Goal: Transaction & Acquisition: Purchase product/service

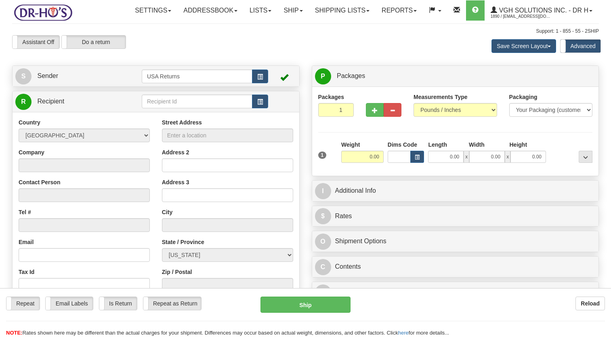
click at [93, 84] on link "S Sender" at bounding box center [78, 76] width 126 height 17
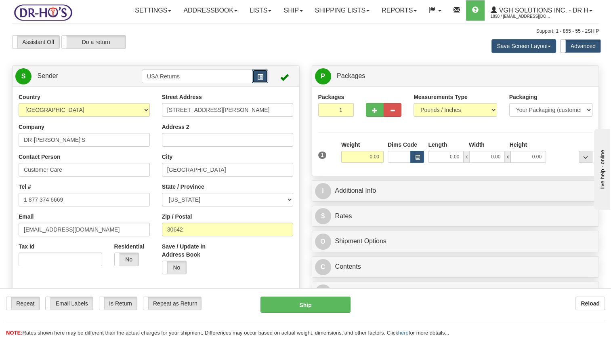
click at [263, 83] on button "button" at bounding box center [260, 77] width 16 height 14
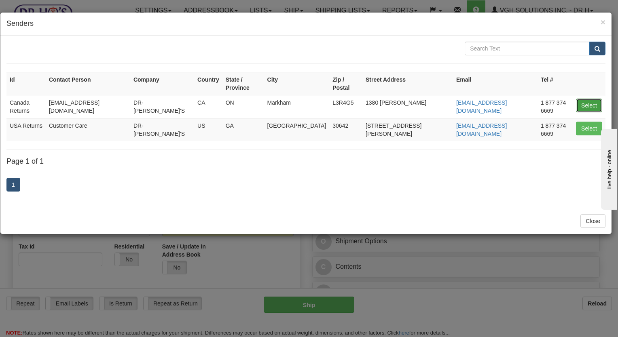
click at [585, 99] on button "Select" at bounding box center [588, 106] width 26 height 14
type input "Canada Returns"
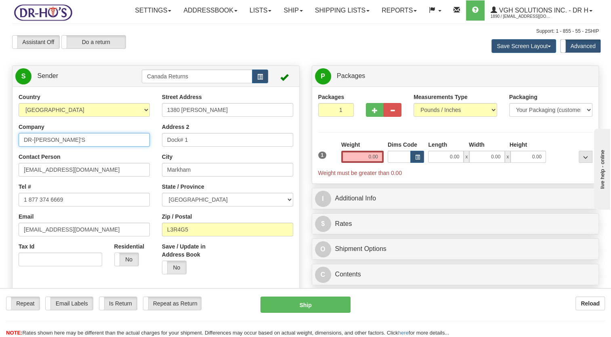
drag, startPoint x: 40, startPoint y: 160, endPoint x: 11, endPoint y: 171, distance: 31.7
click at [0, 165] on html "Training Course Close Toggle navigation Settings Shipping Preferences New Sende…" at bounding box center [305, 168] width 611 height 337
paste input "[PERSON_NAME]"
type input "[PERSON_NAME]"
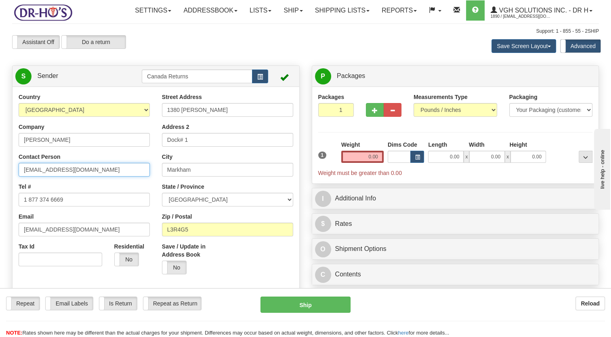
drag, startPoint x: 19, startPoint y: 188, endPoint x: 40, endPoint y: 199, distance: 23.9
click at [0, 195] on html "Training Course Close Toggle navigation Settings Shipping Preferences New Sende…" at bounding box center [305, 168] width 611 height 337
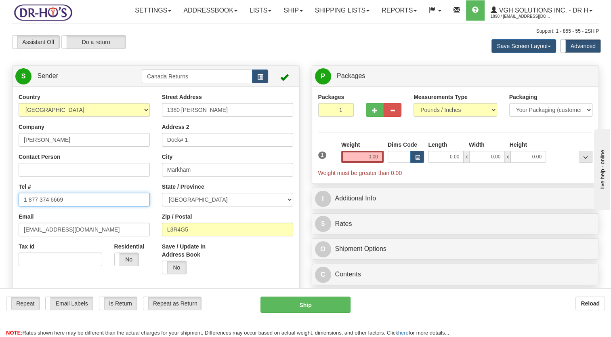
drag, startPoint x: 6, startPoint y: 226, endPoint x: 1, endPoint y: 232, distance: 8.9
click at [0, 232] on html "Training Course Close Toggle navigation Settings Shipping Preferences New Sende…" at bounding box center [305, 168] width 611 height 337
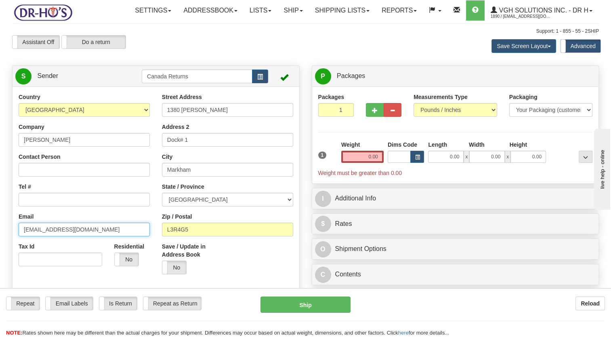
drag, startPoint x: 51, startPoint y: 251, endPoint x: -2, endPoint y: 251, distance: 52.1
click at [0, 251] on html "Training Course Close Toggle navigation Settings Shipping Preferences New Sende…" at bounding box center [305, 168] width 611 height 337
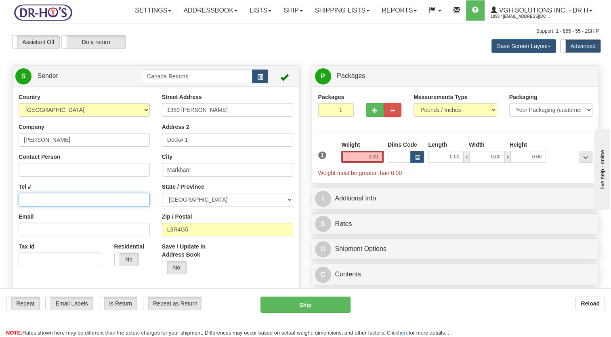
drag, startPoint x: 43, startPoint y: 213, endPoint x: 48, endPoint y: 215, distance: 5.4
click at [43, 207] on input "Tel #" at bounding box center [84, 200] width 131 height 14
paste input "[PHONE_NUMBER]"
type input "[PHONE_NUMBER]"
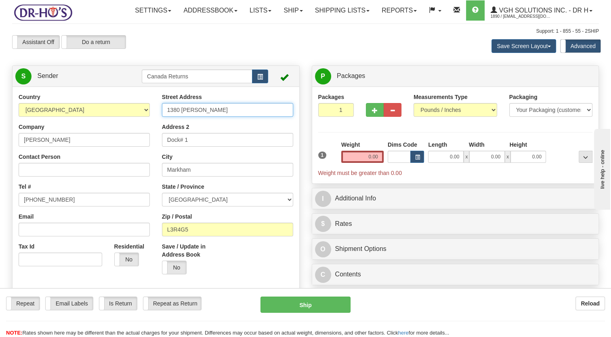
drag, startPoint x: 207, startPoint y: 126, endPoint x: 110, endPoint y: 140, distance: 98.4
click at [112, 140] on div "Country [GEOGRAPHIC_DATA] [GEOGRAPHIC_DATA] [GEOGRAPHIC_DATA] [GEOGRAPHIC_DATA]…" at bounding box center [156, 205] width 287 height 224
paste input "[STREET_ADDRESS],"
type input "[STREET_ADDRESS]"
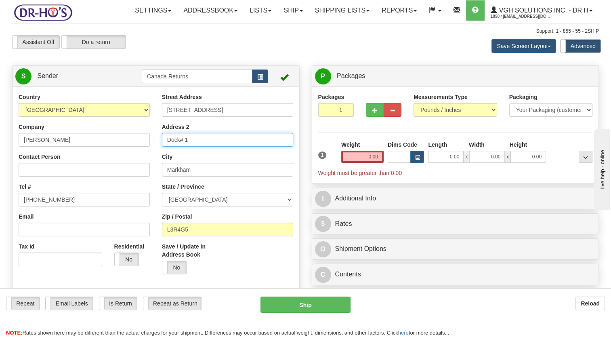
drag, startPoint x: 123, startPoint y: 169, endPoint x: 105, endPoint y: 169, distance: 17.8
click at [110, 171] on div "Country [GEOGRAPHIC_DATA] [GEOGRAPHIC_DATA] [GEOGRAPHIC_DATA] [GEOGRAPHIC_DATA]…" at bounding box center [156, 205] width 287 height 224
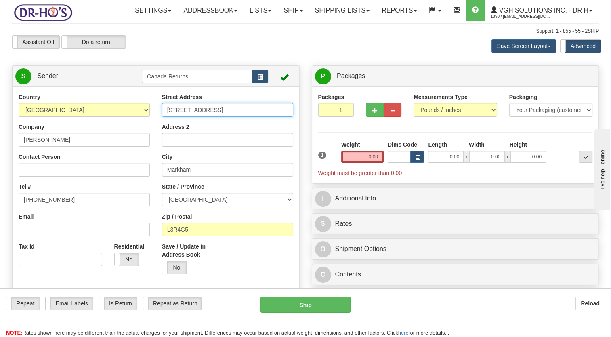
click at [169, 117] on input "[STREET_ADDRESS]" at bounding box center [227, 110] width 131 height 14
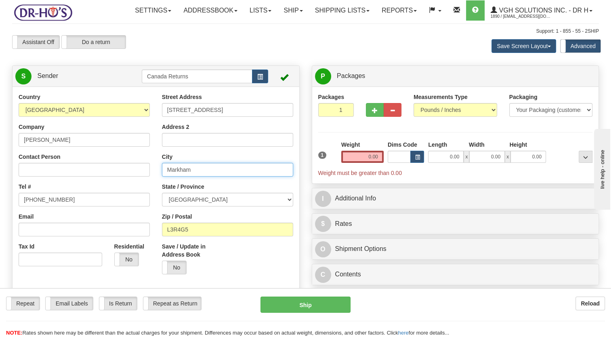
drag, startPoint x: 195, startPoint y: 193, endPoint x: 132, endPoint y: 192, distance: 63.1
click at [135, 192] on div "Country [GEOGRAPHIC_DATA] [GEOGRAPHIC_DATA] [GEOGRAPHIC_DATA] [GEOGRAPHIC_DATA]…" at bounding box center [156, 205] width 287 height 224
paste input "Sarnia,"
click at [169, 177] on input "Sarnia" at bounding box center [227, 170] width 131 height 14
type input "Sarnia"
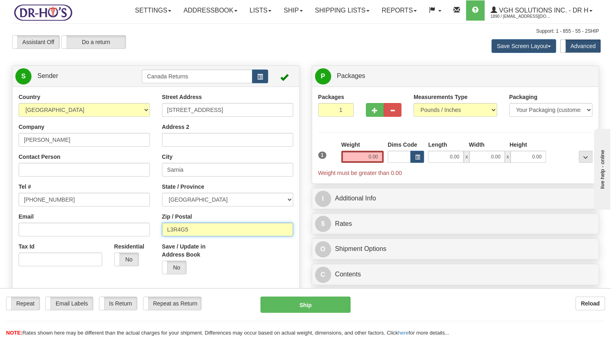
drag, startPoint x: 180, startPoint y: 255, endPoint x: 118, endPoint y: 264, distance: 63.4
click at [102, 263] on div "Country [GEOGRAPHIC_DATA] [GEOGRAPHIC_DATA] [GEOGRAPHIC_DATA] [GEOGRAPHIC_DATA]…" at bounding box center [156, 205] width 287 height 224
paste input "N7S2M3"
type input "N7S2M3"
click at [211, 274] on div "Save / Update in Address Book Yes No" at bounding box center [191, 258] width 59 height 32
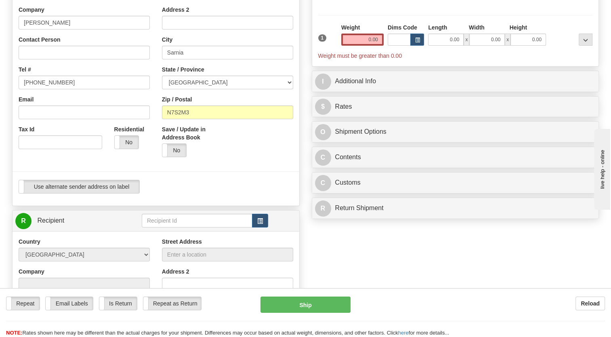
scroll to position [121, 0]
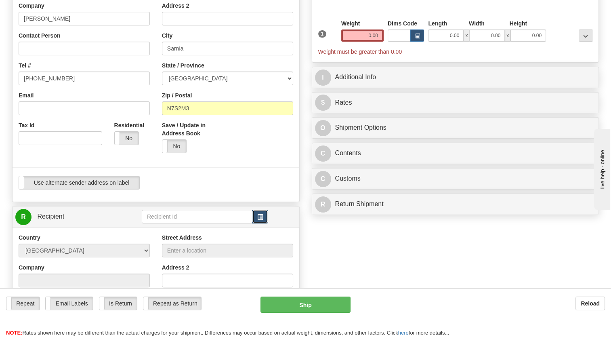
click at [262, 220] on span "button" at bounding box center [260, 217] width 6 height 5
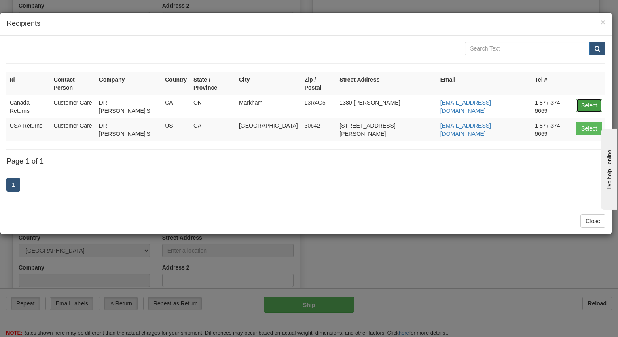
drag, startPoint x: 584, startPoint y: 98, endPoint x: 328, endPoint y: 174, distance: 267.2
click at [584, 99] on button "Select" at bounding box center [588, 106] width 26 height 14
type input "Canada Returns"
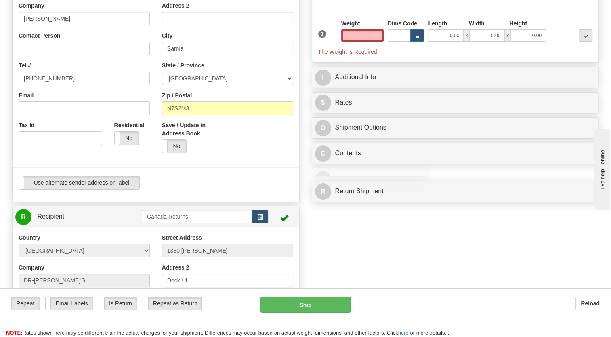
type input "0.00"
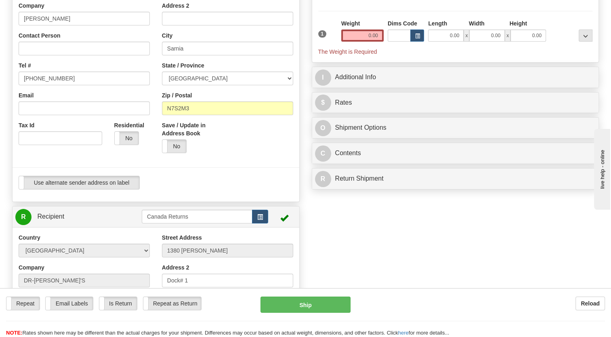
drag, startPoint x: 199, startPoint y: 201, endPoint x: 186, endPoint y: 143, distance: 59.6
click at [199, 190] on div "Use alternate sender address on label Use alternate sender address on label" at bounding box center [156, 183] width 275 height 14
click at [169, 115] on input "N7S2M3" at bounding box center [227, 108] width 131 height 14
drag, startPoint x: 266, startPoint y: 175, endPoint x: 319, endPoint y: 135, distance: 66.7
click at [267, 159] on div "Save / Update in Address Book Yes No" at bounding box center [227, 140] width 143 height 38
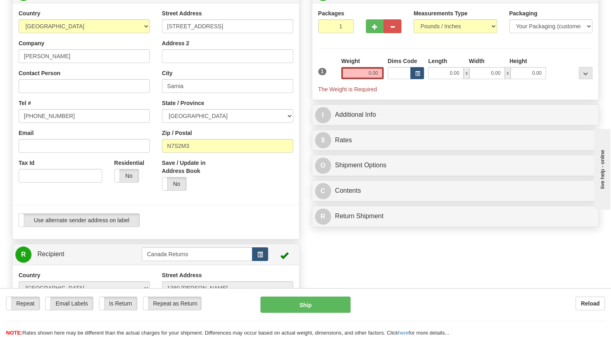
scroll to position [81, 0]
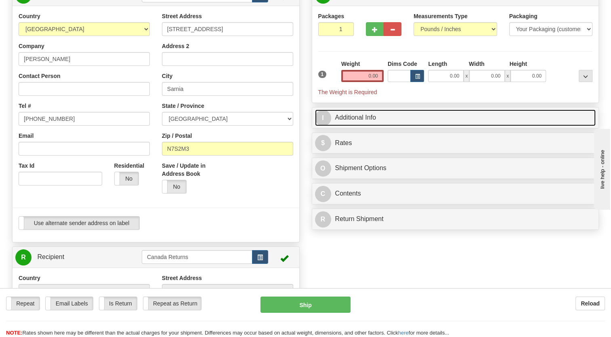
click at [339, 126] on link "I Additional Info" at bounding box center [455, 118] width 281 height 17
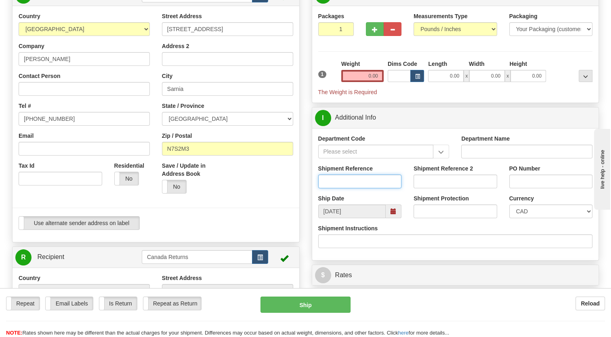
click at [340, 188] on input "Shipment Reference" at bounding box center [360, 182] width 84 height 14
paste input "CU25809985"
type input "CU25809985"
click at [303, 203] on div at bounding box center [155, 114] width 299 height 204
click at [394, 214] on span at bounding box center [394, 212] width 6 height 6
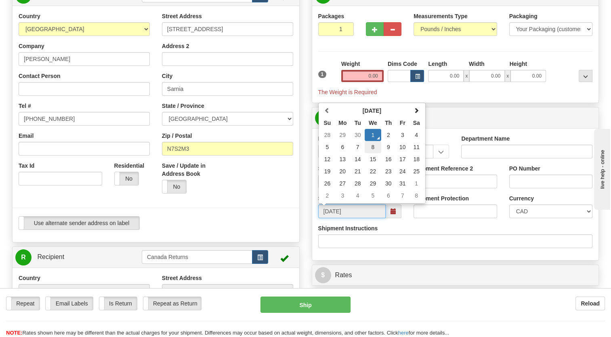
click at [375, 153] on td "8" at bounding box center [373, 147] width 17 height 12
type input "[DATE]"
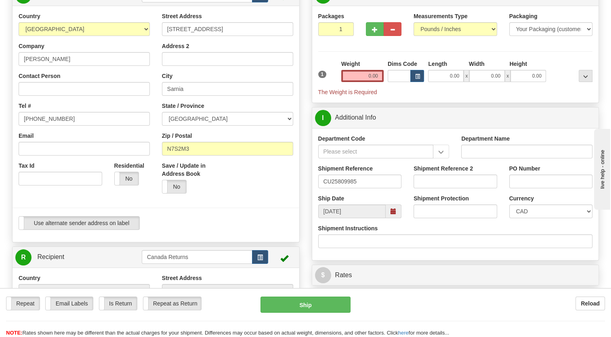
click at [273, 216] on div at bounding box center [155, 208] width 299 height 17
click at [373, 82] on input "0.00" at bounding box center [362, 76] width 42 height 12
type input "1.00"
click at [341, 68] on label "Weight" at bounding box center [350, 64] width 19 height 8
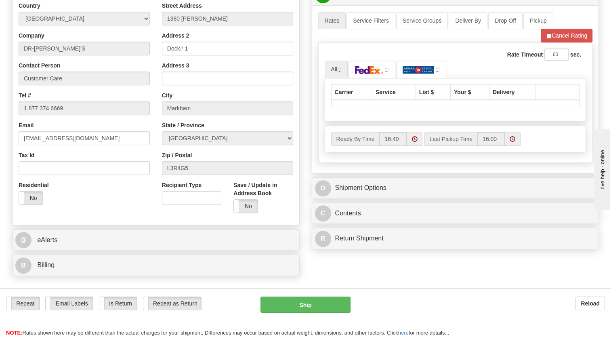
scroll to position [364, 0]
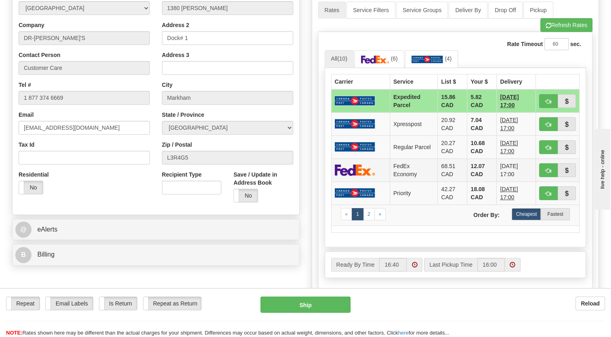
click at [403, 181] on td "FedEx Economy" at bounding box center [414, 169] width 48 height 23
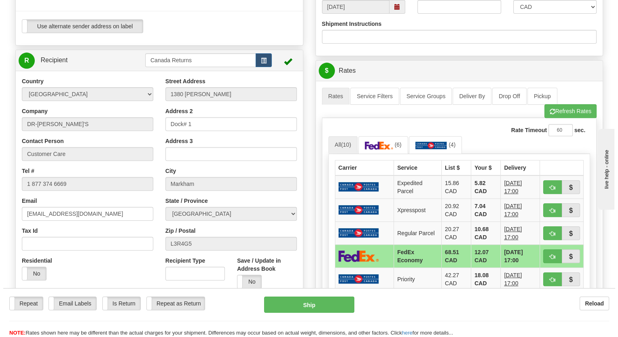
scroll to position [323, 0]
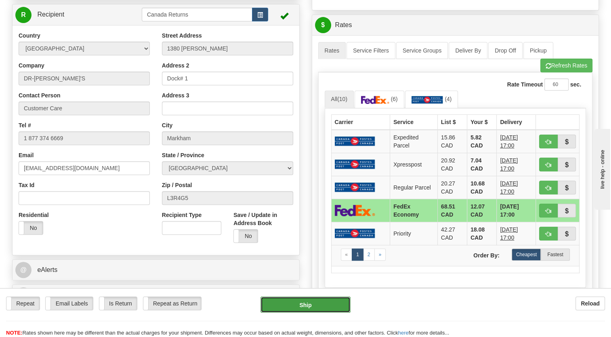
click at [323, 304] on button "Ship" at bounding box center [306, 305] width 90 height 16
type input "20"
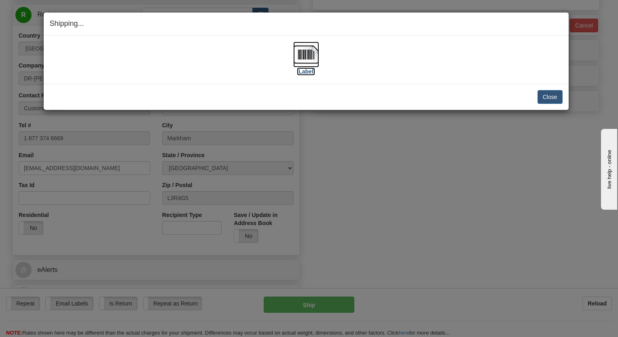
click at [309, 57] on img at bounding box center [306, 55] width 26 height 26
